Goal: Task Accomplishment & Management: Manage account settings

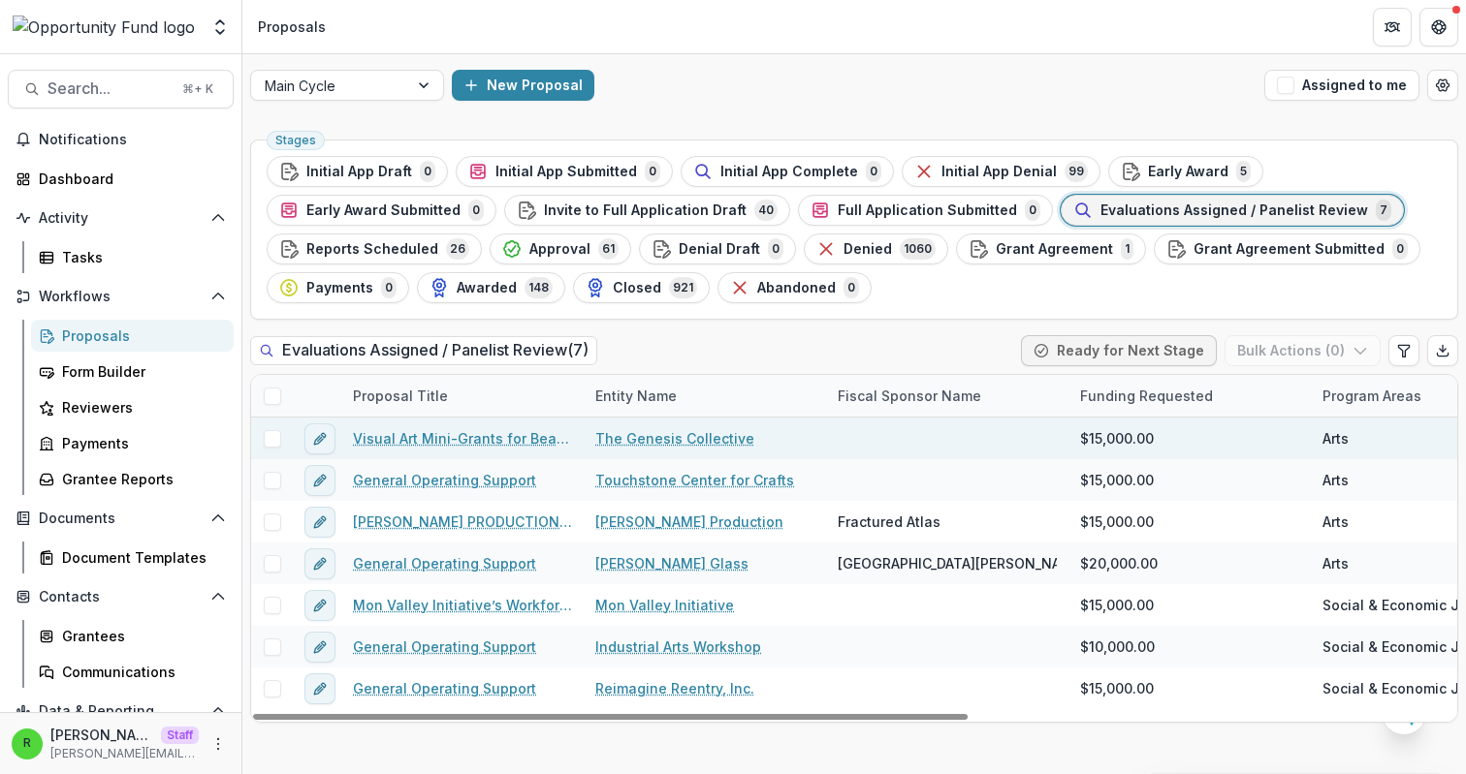
click at [510, 439] on link "Visual Art Mini-Grants for Beaver County Artists" at bounding box center [462, 438] width 219 height 20
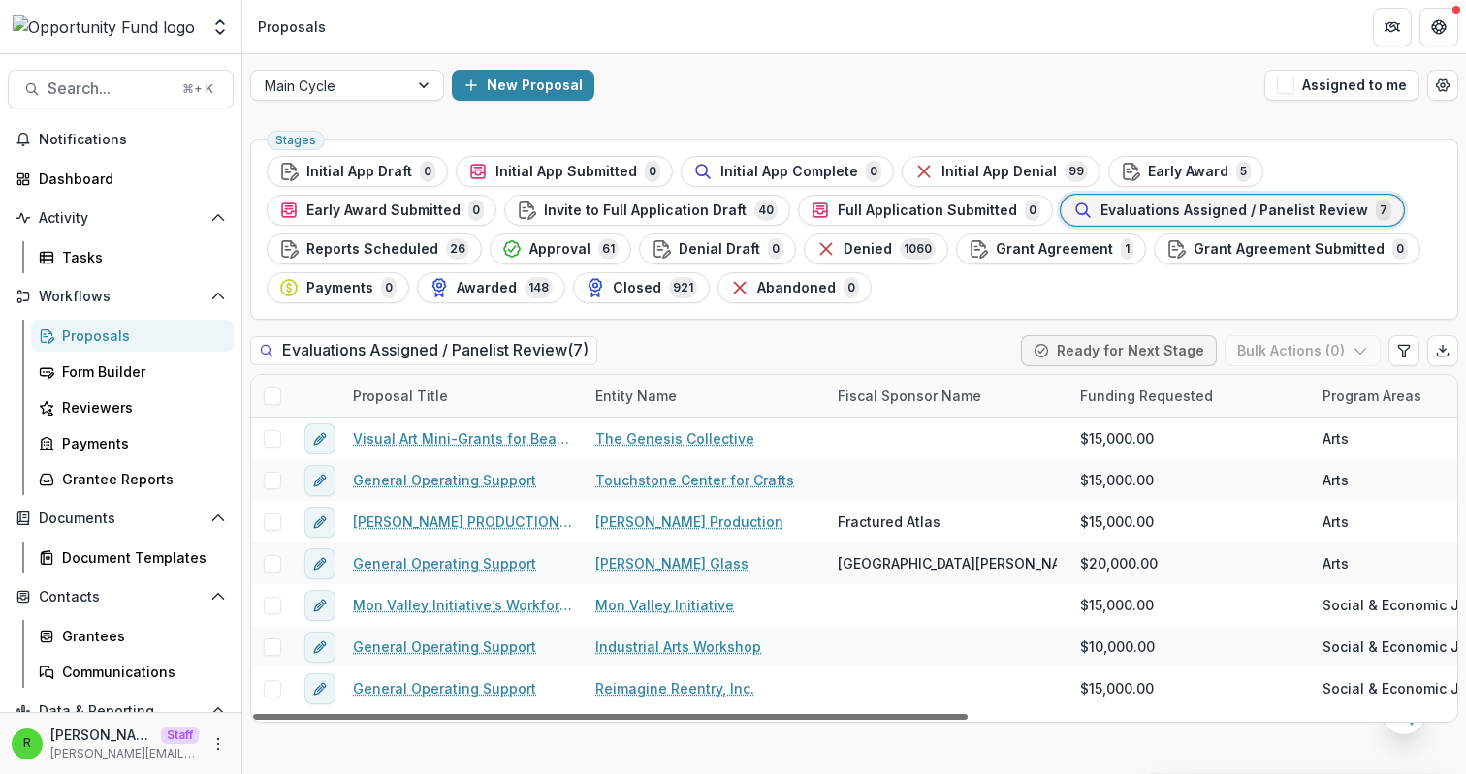
drag, startPoint x: 944, startPoint y: 716, endPoint x: 317, endPoint y: 733, distance: 627.3
click at [317, 720] on div at bounding box center [610, 717] width 714 height 6
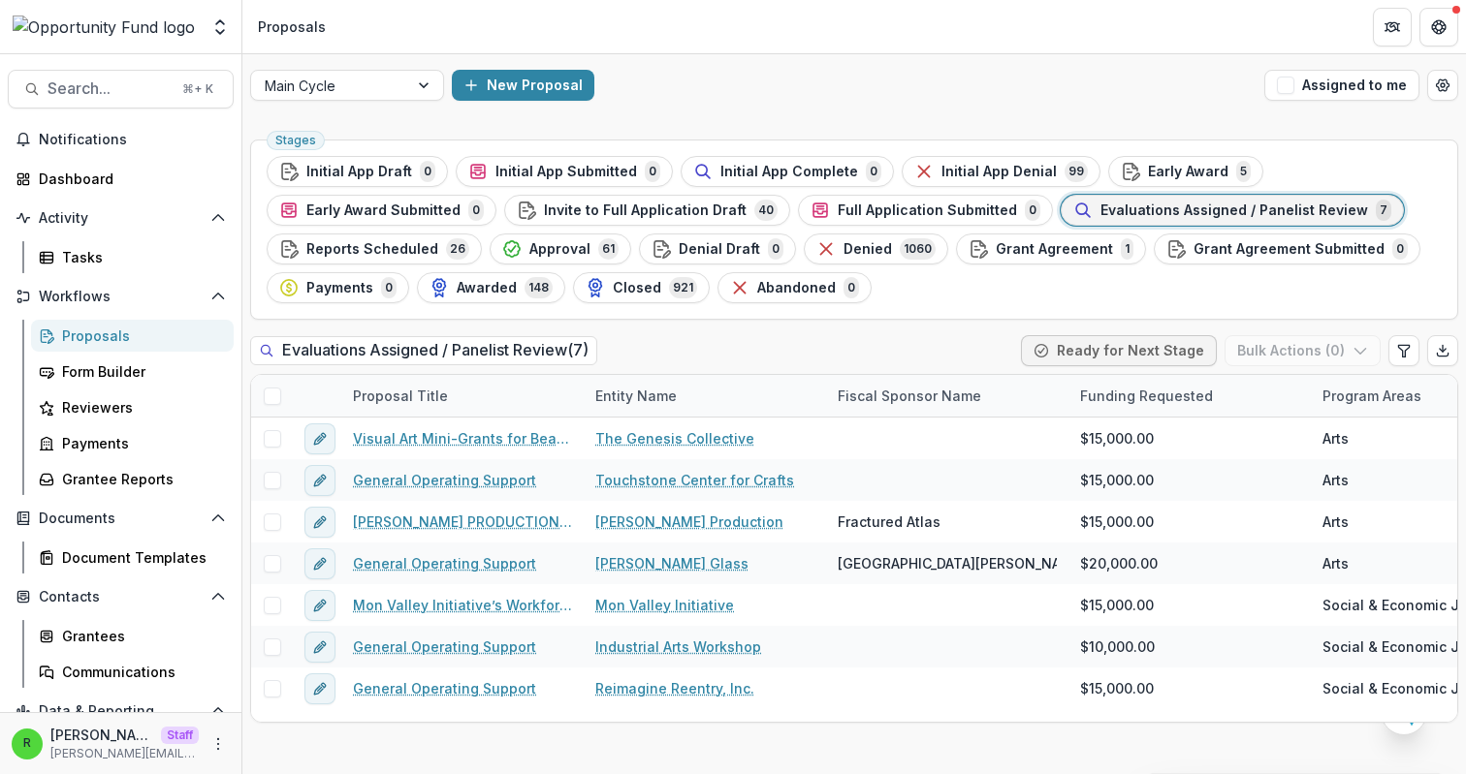
click at [822, 108] on div "Main Cycle New Proposal Assigned to me" at bounding box center [853, 85] width 1223 height 62
